Goal: Information Seeking & Learning: Learn about a topic

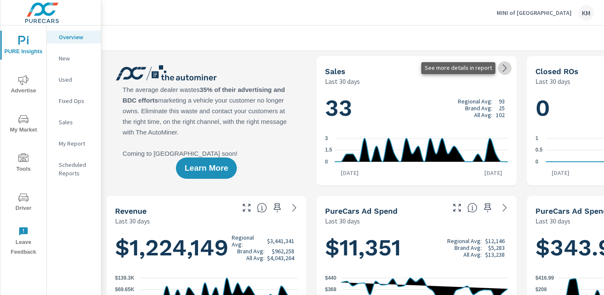
click at [502, 68] on icon at bounding box center [504, 68] width 10 height 10
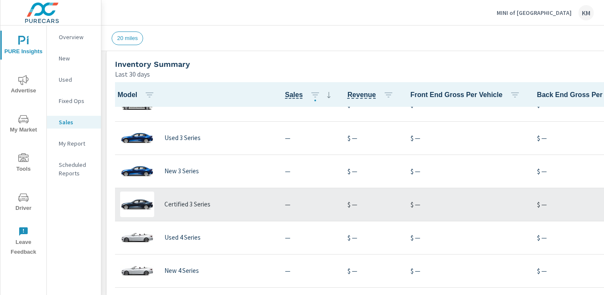
scroll to position [704, 0]
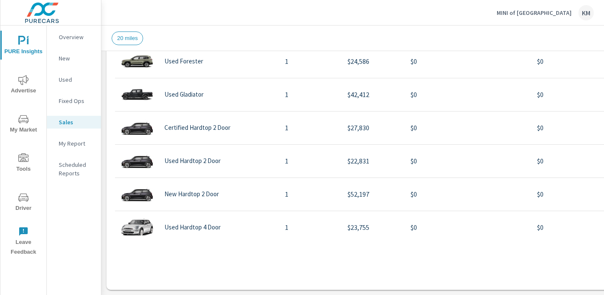
scroll to position [253, 0]
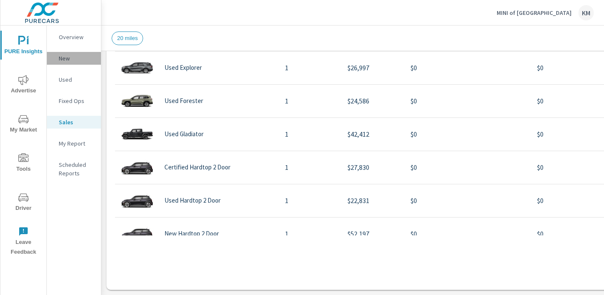
click at [68, 59] on p "New" at bounding box center [76, 58] width 35 height 9
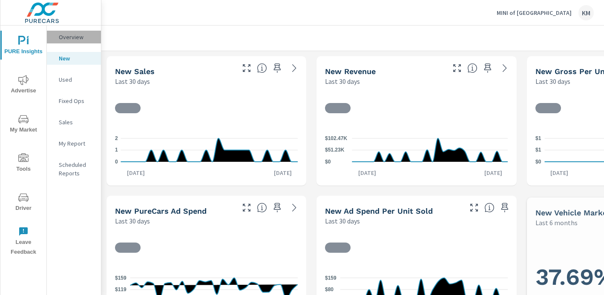
click at [69, 38] on p "Overview" at bounding box center [76, 37] width 35 height 9
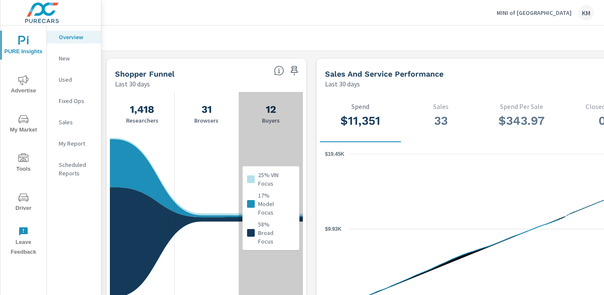
scroll to position [641, 0]
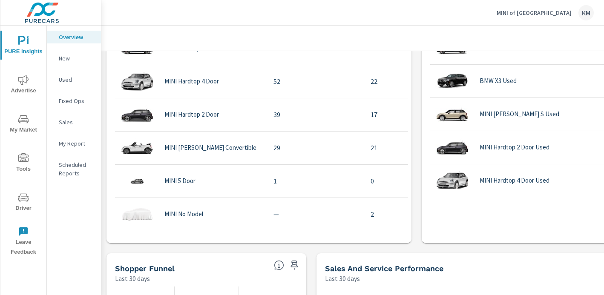
click at [25, 82] on icon "nav menu" at bounding box center [23, 80] width 10 height 10
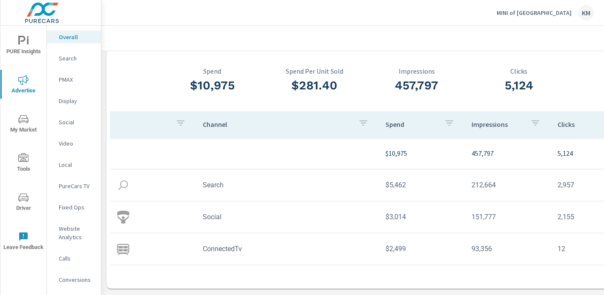
scroll to position [34, 0]
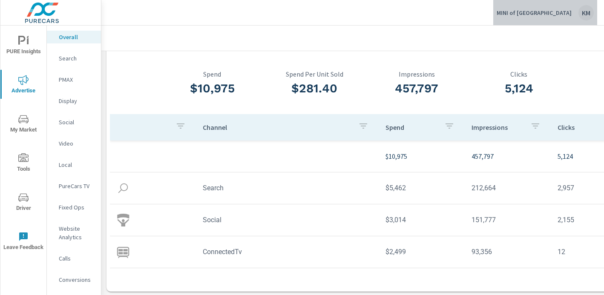
click at [566, 11] on p "MINI of [GEOGRAPHIC_DATA]" at bounding box center [533, 13] width 75 height 8
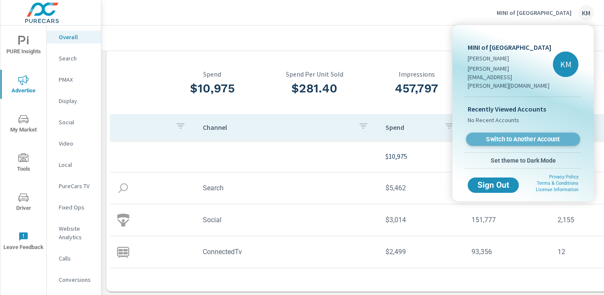
click at [511, 135] on span "Switch to Another Account" at bounding box center [523, 139] width 104 height 8
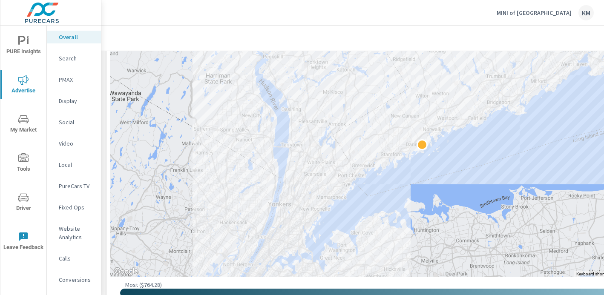
scroll to position [395, 0]
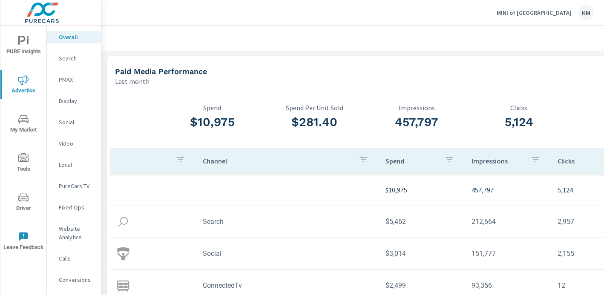
click at [69, 60] on p "Search" at bounding box center [76, 58] width 35 height 9
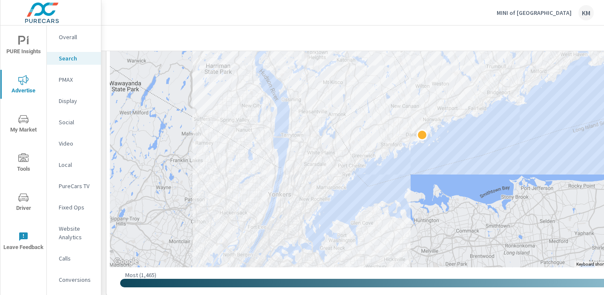
scroll to position [204, 0]
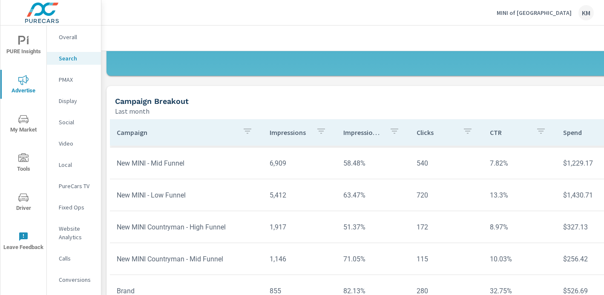
scroll to position [597, 0]
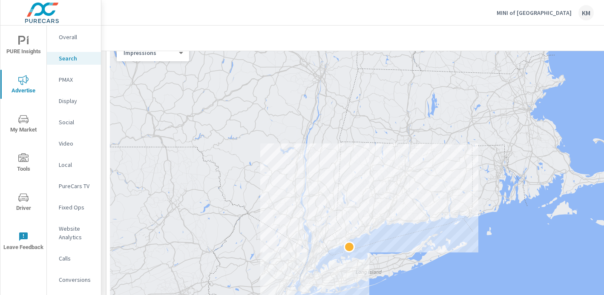
scroll to position [104, 0]
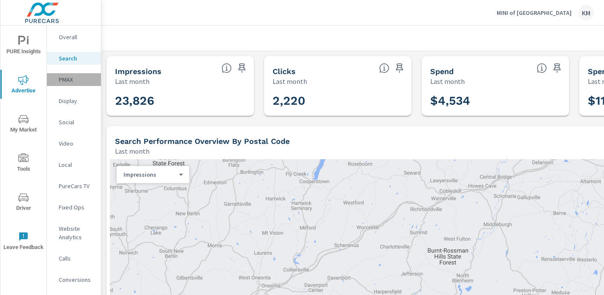
click at [71, 79] on p "PMAX" at bounding box center [76, 79] width 35 height 9
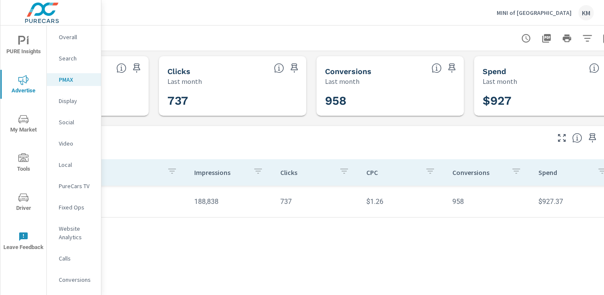
scroll to position [0, 107]
click at [72, 103] on p "Display" at bounding box center [76, 101] width 35 height 9
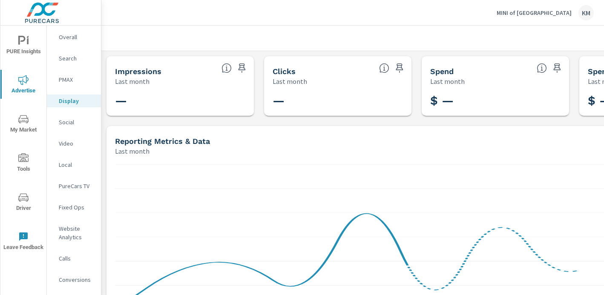
click at [67, 124] on p "Social" at bounding box center [76, 122] width 35 height 9
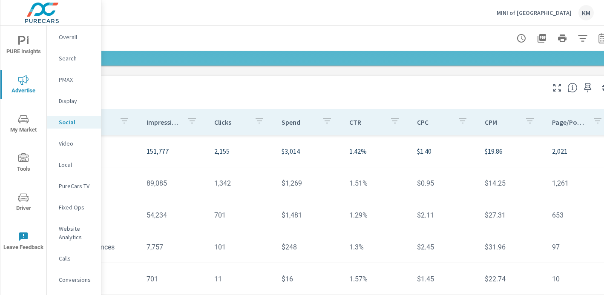
scroll to position [260, 111]
click at [69, 184] on p "PureCars TV" at bounding box center [76, 186] width 35 height 9
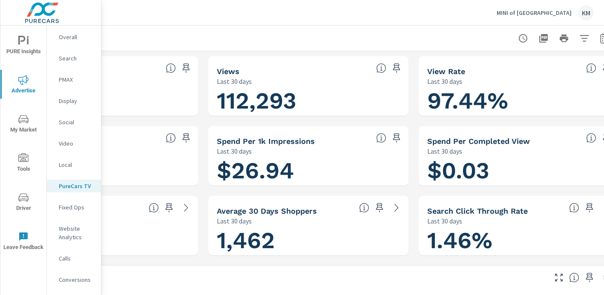
scroll to position [0, 128]
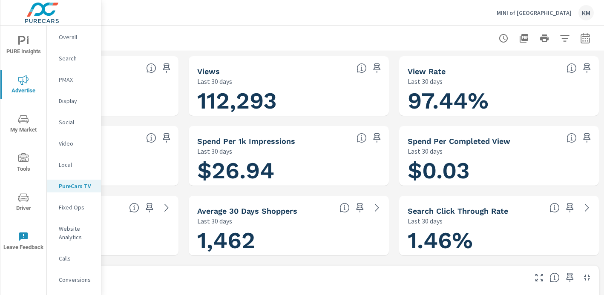
click at [582, 39] on icon "button" at bounding box center [585, 38] width 10 height 10
select select "Last 30 days"
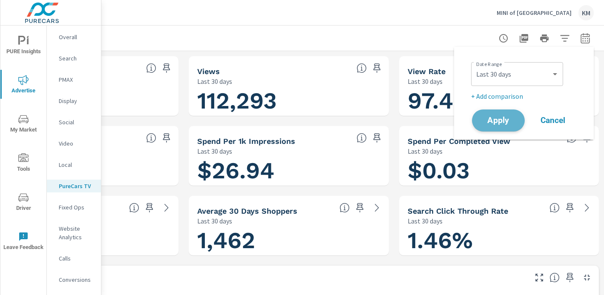
click at [493, 115] on button "Apply" at bounding box center [498, 120] width 53 height 22
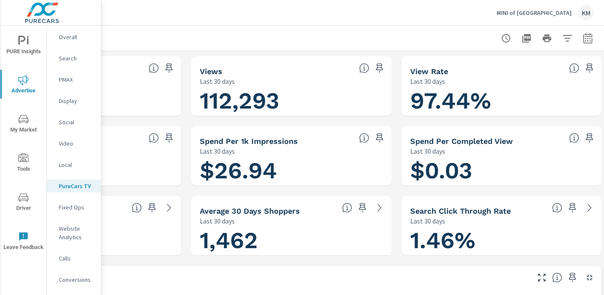
scroll to position [0, 127]
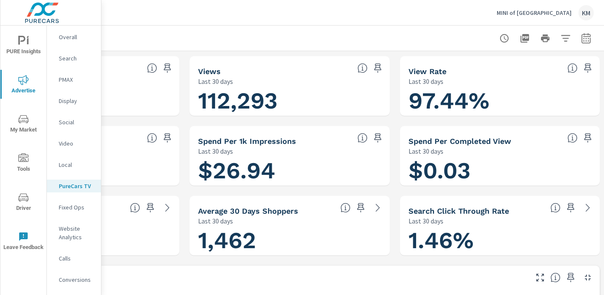
click at [585, 38] on icon "button" at bounding box center [586, 39] width 6 height 3
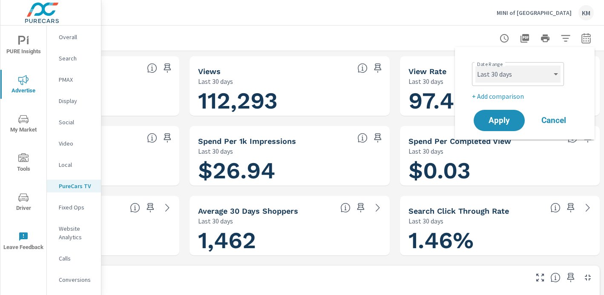
click at [526, 71] on select "Custom [DATE] Last week Last 7 days Last 14 days Last 30 days Last 45 days Last…" at bounding box center [517, 74] width 85 height 17
select select "Last month"
click at [496, 123] on span "Apply" at bounding box center [499, 121] width 35 height 8
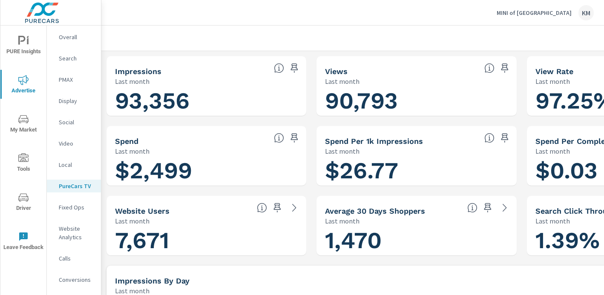
click at [72, 100] on p "Display" at bounding box center [76, 101] width 35 height 9
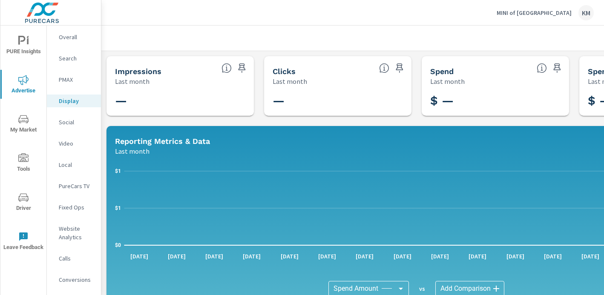
click at [67, 187] on p "PureCars TV" at bounding box center [76, 186] width 35 height 9
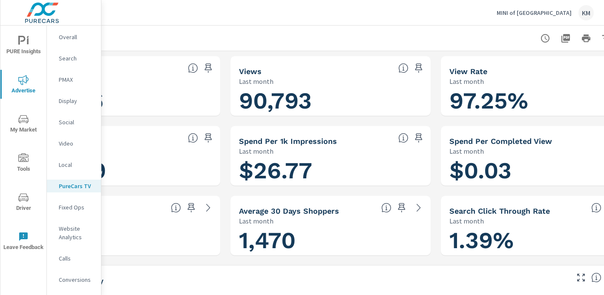
scroll to position [0, 128]
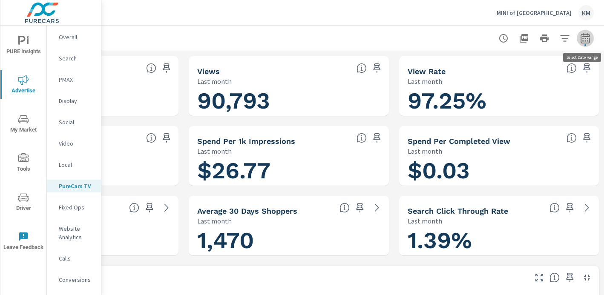
click at [587, 42] on icon "button" at bounding box center [585, 38] width 10 height 10
select select "Last month"
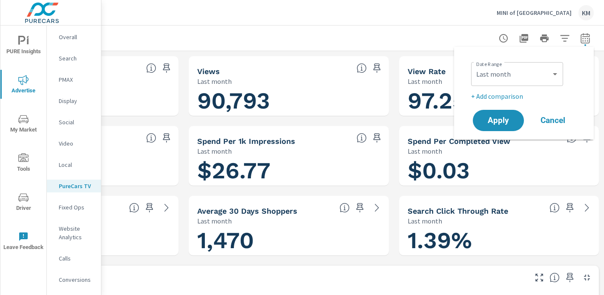
click at [378, 36] on div at bounding box center [289, 38] width 610 height 25
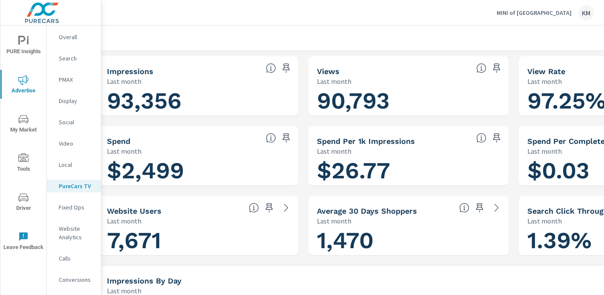
scroll to position [0, 0]
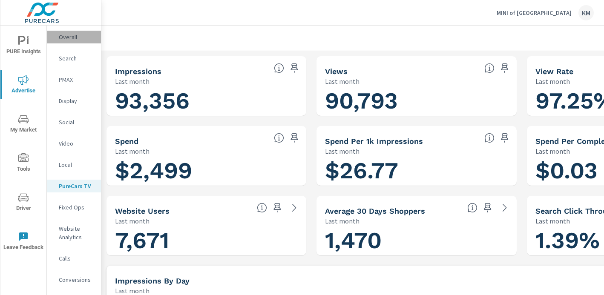
click at [69, 35] on p "Overall" at bounding box center [76, 37] width 35 height 9
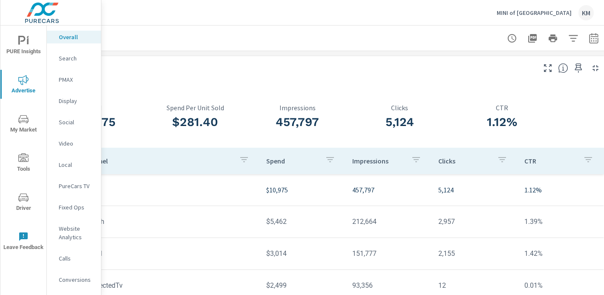
scroll to position [0, 128]
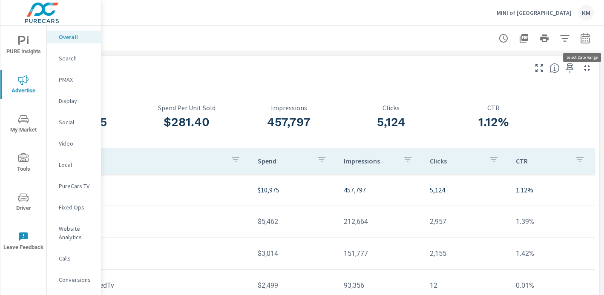
click at [586, 40] on icon "button" at bounding box center [585, 38] width 10 height 10
select select "Last month"
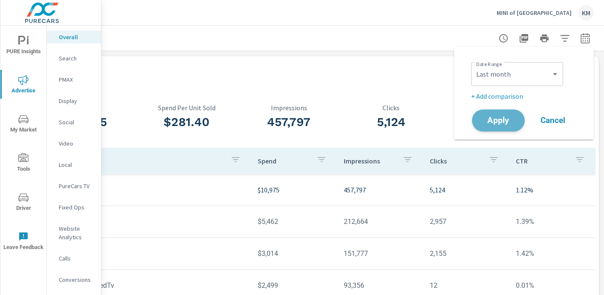
click at [504, 119] on span "Apply" at bounding box center [498, 121] width 35 height 8
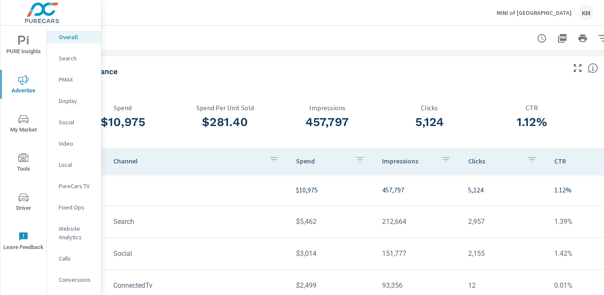
scroll to position [0, 96]
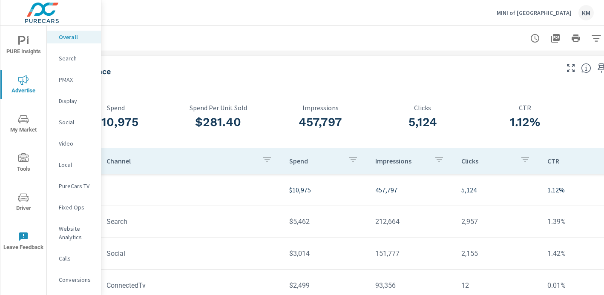
click at [69, 58] on p "Search" at bounding box center [76, 58] width 35 height 9
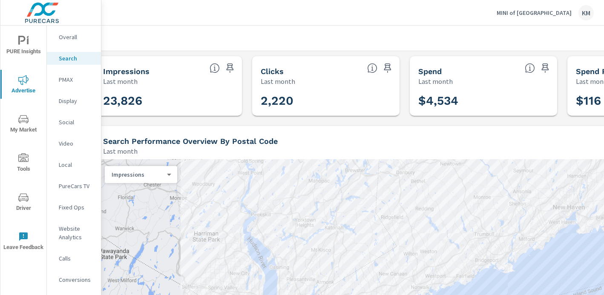
scroll to position [0, 128]
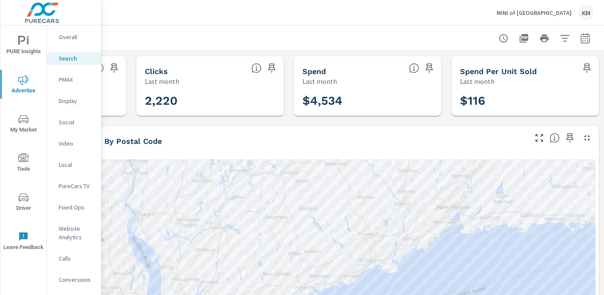
click at [588, 34] on icon "button" at bounding box center [584, 38] width 9 height 10
select select "Last month"
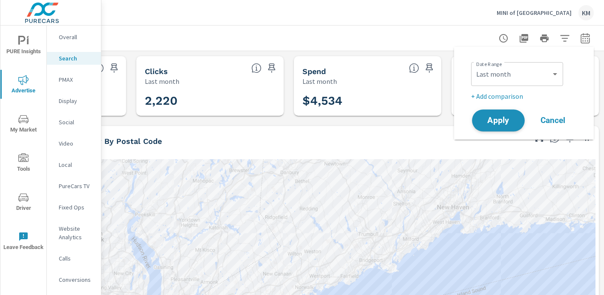
click at [507, 121] on span "Apply" at bounding box center [498, 121] width 35 height 8
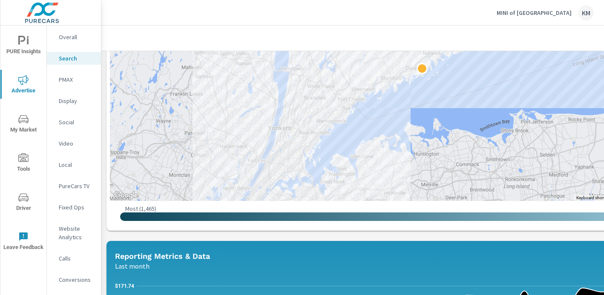
scroll to position [264, 0]
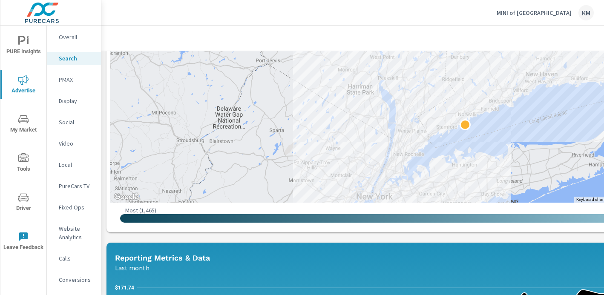
scroll to position [213, 0]
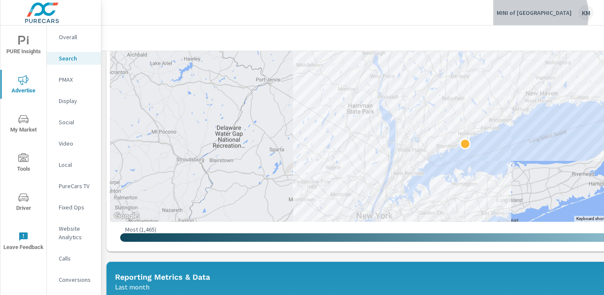
click at [554, 14] on p "MINI of [GEOGRAPHIC_DATA]" at bounding box center [533, 13] width 75 height 8
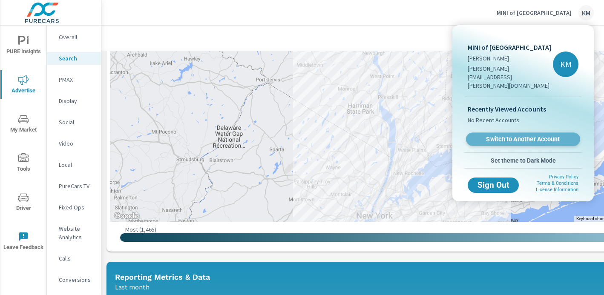
click at [520, 135] on span "Switch to Another Account" at bounding box center [523, 139] width 104 height 8
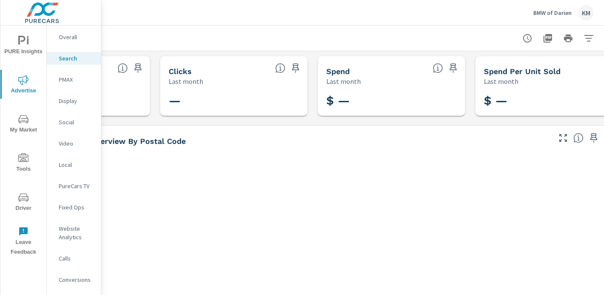
scroll to position [0, 128]
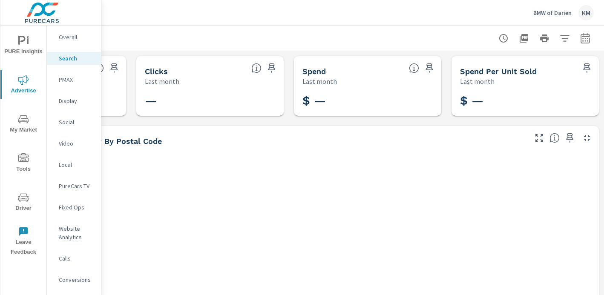
click at [583, 40] on icon "button" at bounding box center [585, 38] width 10 height 10
select select "Last month"
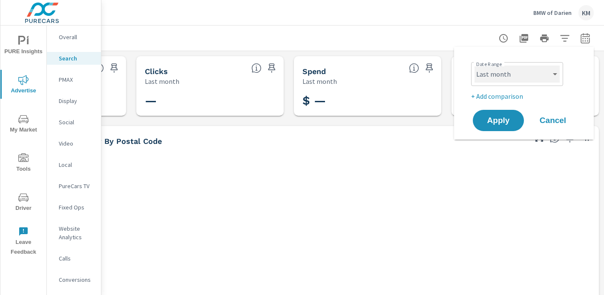
click at [514, 76] on select "Custom [DATE] Last week Last 7 days Last 14 days Last 30 days Last 45 days Last…" at bounding box center [516, 74] width 85 height 17
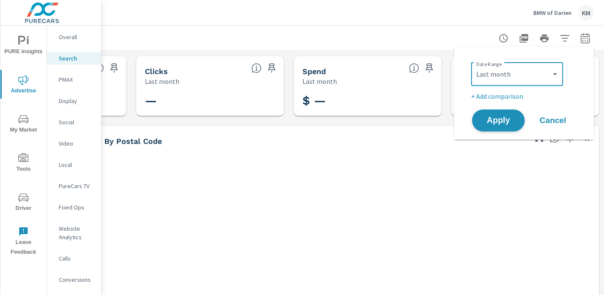
click at [497, 120] on span "Apply" at bounding box center [498, 121] width 35 height 8
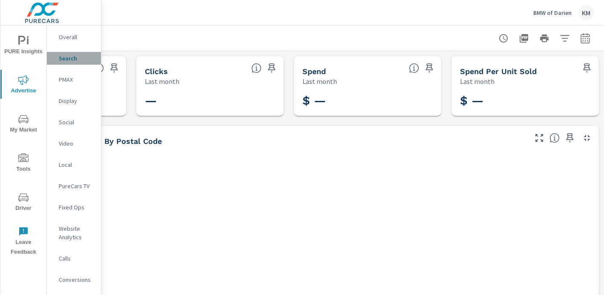
click at [69, 59] on p "Search" at bounding box center [76, 58] width 35 height 9
click at [66, 80] on p "PMAX" at bounding box center [76, 79] width 35 height 9
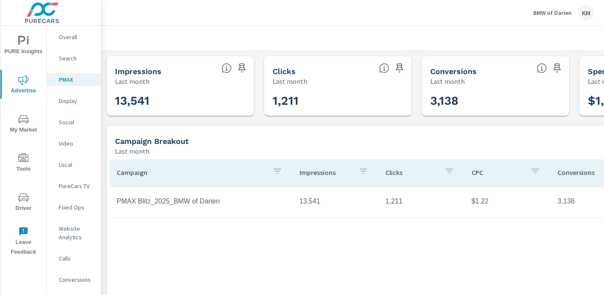
click at [67, 63] on div "Search" at bounding box center [74, 58] width 54 height 13
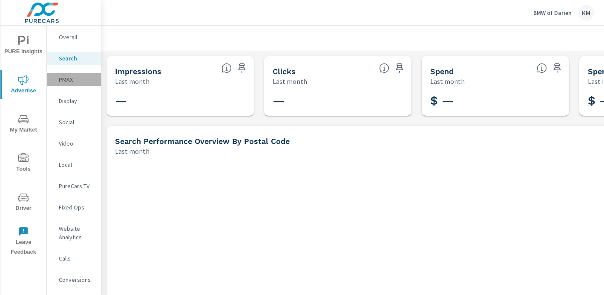
click at [57, 73] on div "PMAX" at bounding box center [74, 79] width 54 height 13
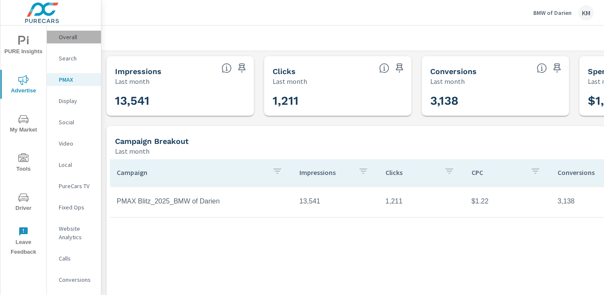
click at [66, 40] on p "Overall" at bounding box center [76, 37] width 35 height 9
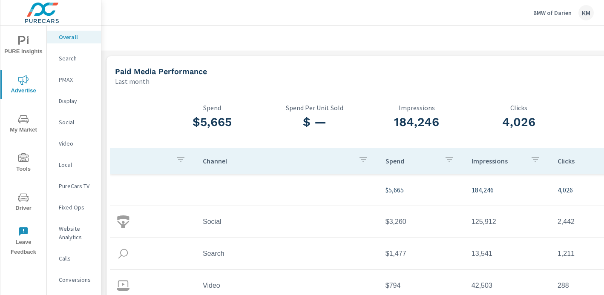
click at [69, 58] on p "Search" at bounding box center [76, 58] width 35 height 9
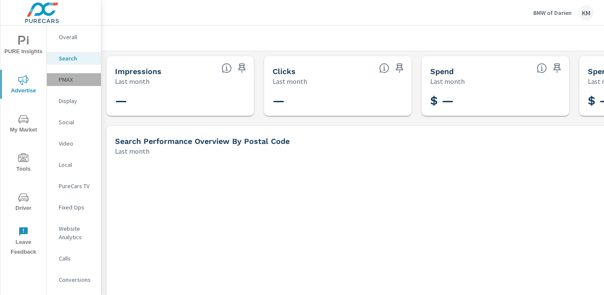
click at [70, 79] on p "PMAX" at bounding box center [76, 79] width 35 height 9
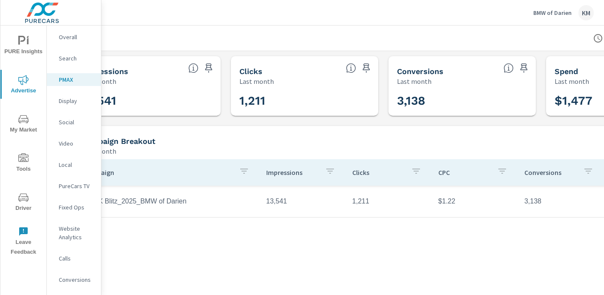
scroll to position [0, 35]
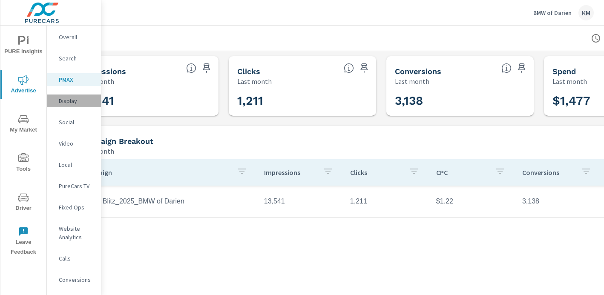
click at [71, 103] on p "Display" at bounding box center [76, 101] width 35 height 9
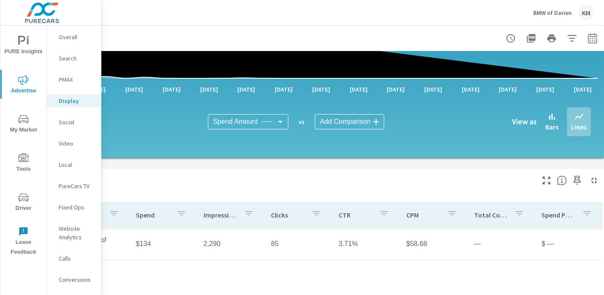
scroll to position [167, 128]
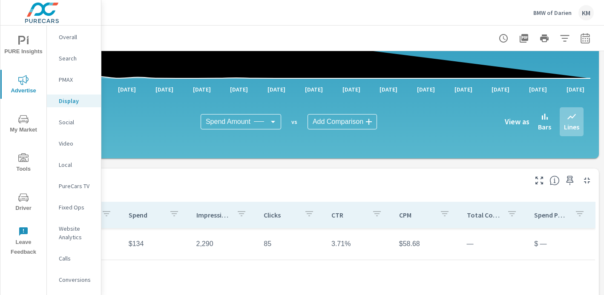
click at [408, 215] on p "CPM" at bounding box center [416, 215] width 34 height 9
click at [408, 215] on p "CPM" at bounding box center [410, 215] width 23 height 9
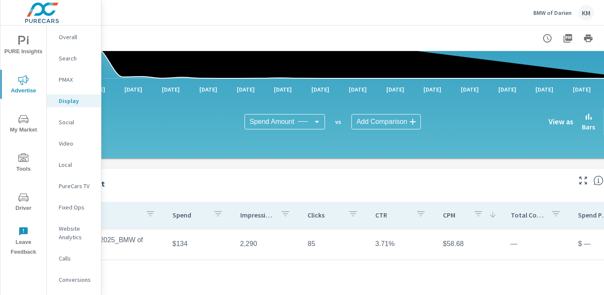
scroll to position [167, 128]
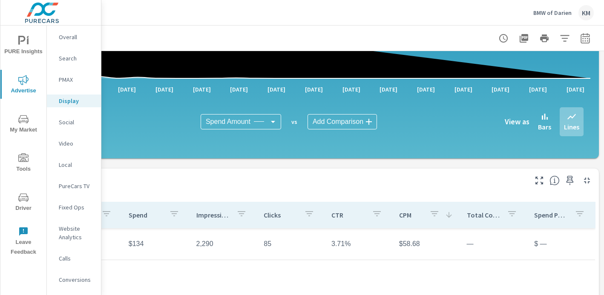
click at [71, 124] on p "Social" at bounding box center [76, 122] width 35 height 9
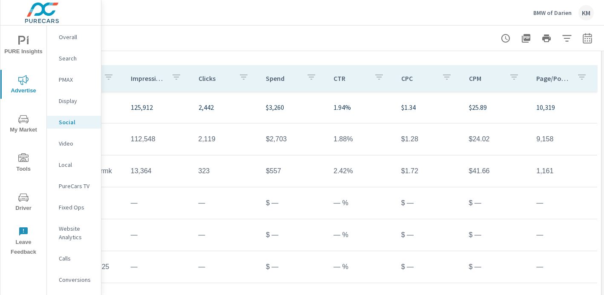
scroll to position [304, 128]
click at [70, 171] on nav "Overall Search PMAX Display Social Video Local PureCars TV Fixed Ops Website An…" at bounding box center [74, 162] width 54 height 273
click at [67, 147] on p "Video" at bounding box center [76, 143] width 35 height 9
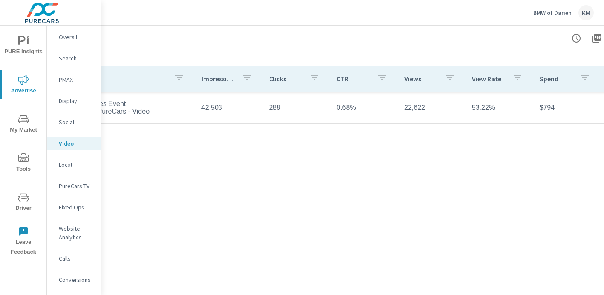
scroll to position [303, 63]
